Goal: Information Seeking & Learning: Learn about a topic

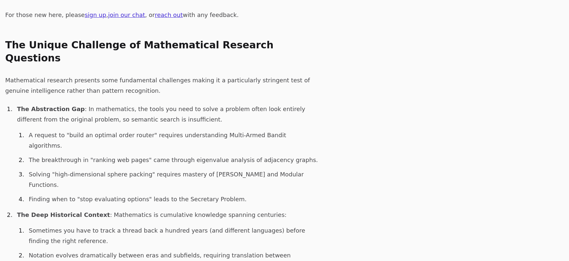
scroll to position [196, 0]
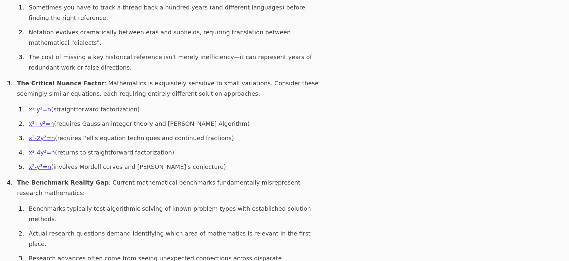
scroll to position [441, 0]
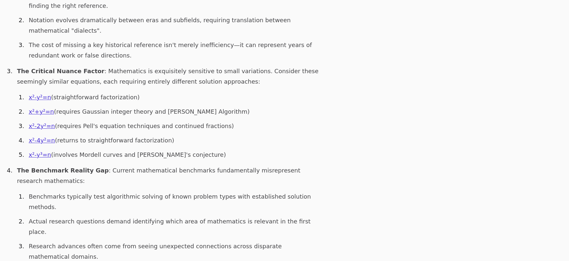
click at [137, 66] on li "The Critical Nuance Factor : Mathematics is exquisitely sensitive to small vari…" at bounding box center [166, 113] width 304 height 94
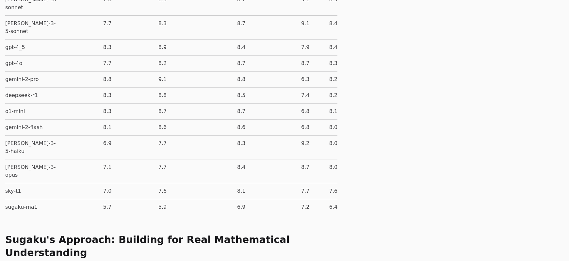
scroll to position [2681, 0]
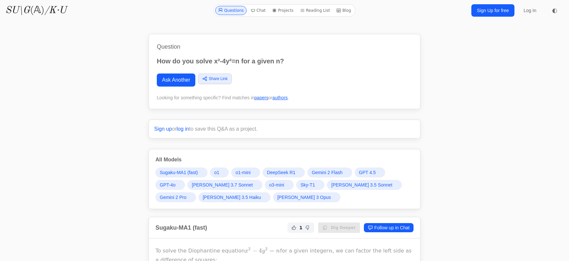
click at [31, 12] on link "SU\G (𝔸) /K·U" at bounding box center [35, 11] width 61 height 12
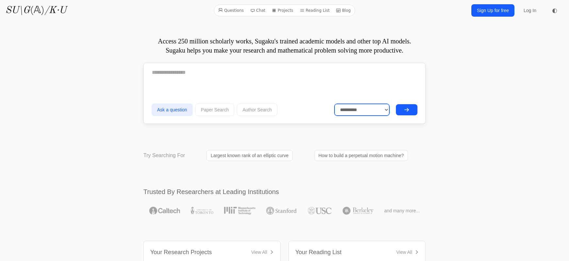
click at [360, 107] on select "**********" at bounding box center [361, 110] width 55 height 12
